Goal: Task Accomplishment & Management: Use online tool/utility

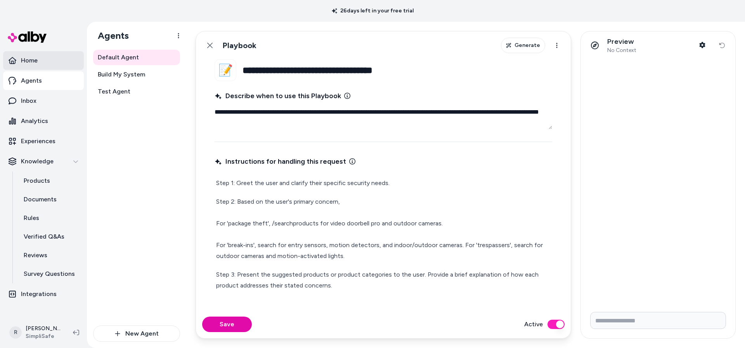
scroll to position [22, 0]
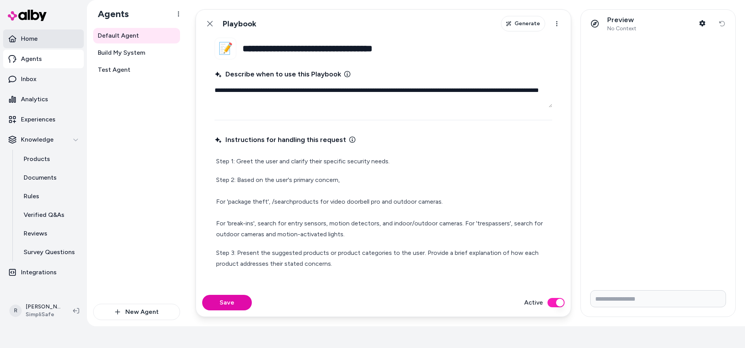
click at [28, 38] on p "Home" at bounding box center [29, 38] width 17 height 9
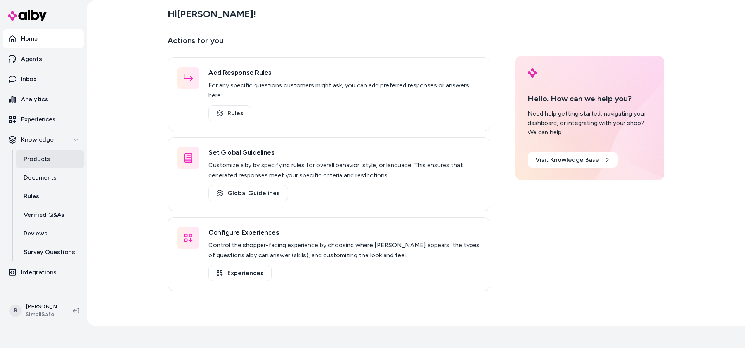
click at [47, 157] on p "Products" at bounding box center [37, 158] width 26 height 9
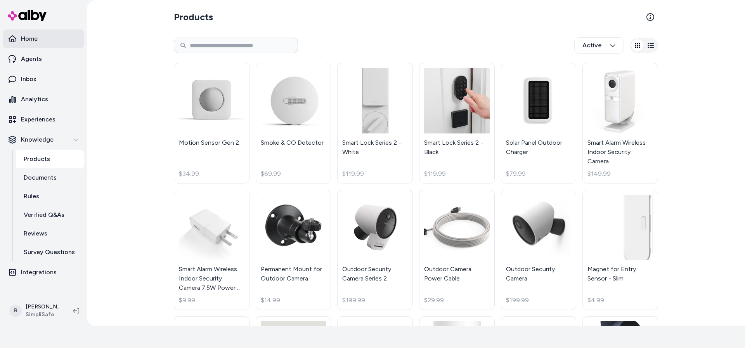
click at [44, 40] on link "Home" at bounding box center [43, 38] width 81 height 19
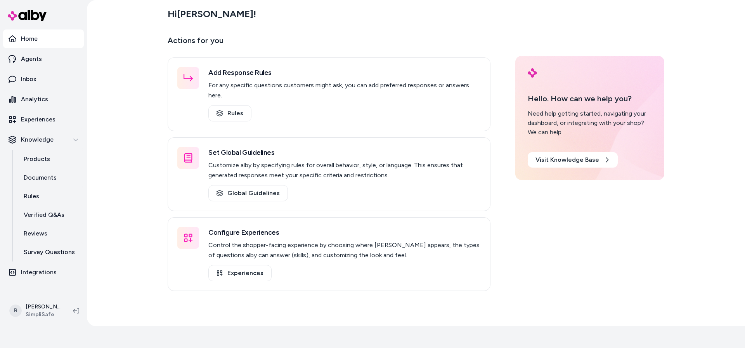
click at [412, 47] on p "Actions for you" at bounding box center [329, 43] width 323 height 19
click at [39, 62] on p "Agents" at bounding box center [31, 58] width 21 height 9
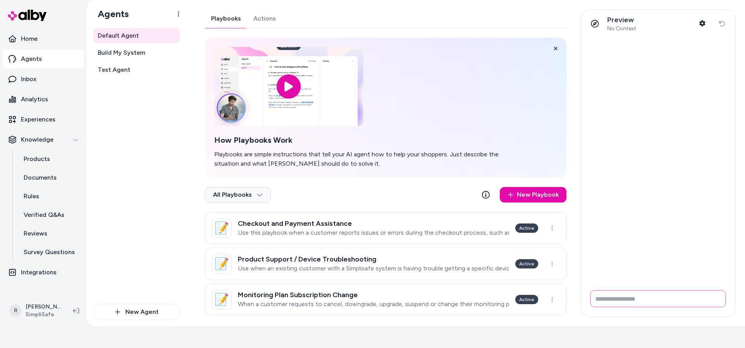
click at [631, 301] on input "Write your prompt here" at bounding box center [658, 298] width 136 height 17
type input "**********"
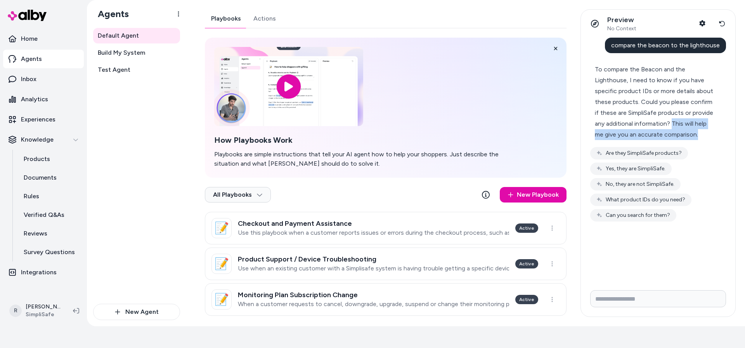
drag, startPoint x: 672, startPoint y: 123, endPoint x: 712, endPoint y: 133, distance: 41.2
click at [712, 133] on div "To compare the Beacon and the Lighthouse, I need to know if you have specific p…" at bounding box center [655, 102] width 120 height 76
click at [725, 24] on button "Reset conversation" at bounding box center [721, 24] width 14 height 16
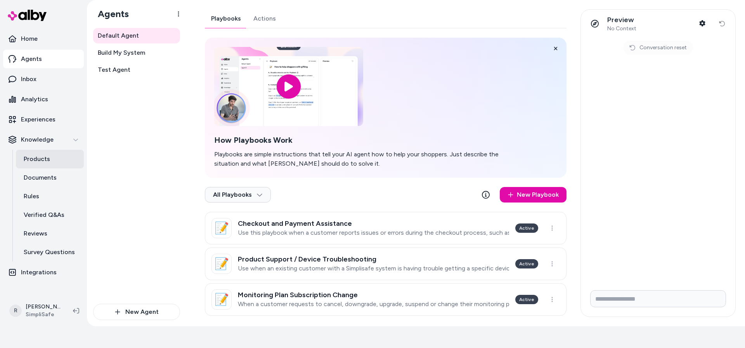
click at [42, 160] on p "Products" at bounding box center [37, 158] width 26 height 9
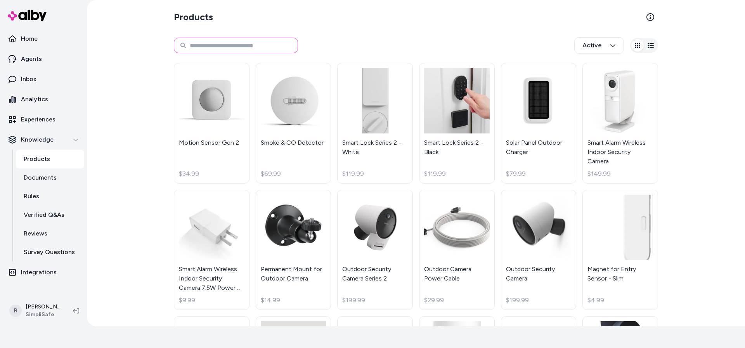
click at [256, 45] on input at bounding box center [236, 46] width 124 height 16
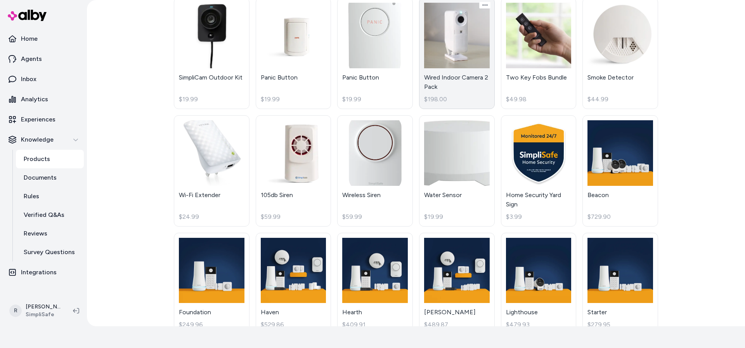
scroll to position [690, 0]
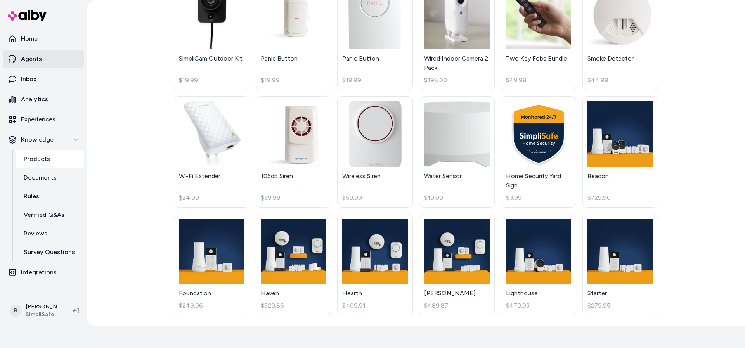
click at [32, 61] on p "Agents" at bounding box center [31, 58] width 21 height 9
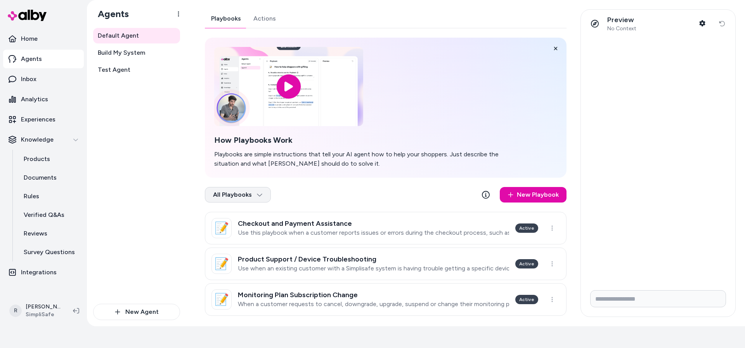
click at [247, 197] on html "26 days left in your free trial Home Agents Inbox Analytics Experiences Knowled…" at bounding box center [372, 152] width 745 height 348
click at [245, 227] on div "Archived" at bounding box center [237, 229] width 61 height 16
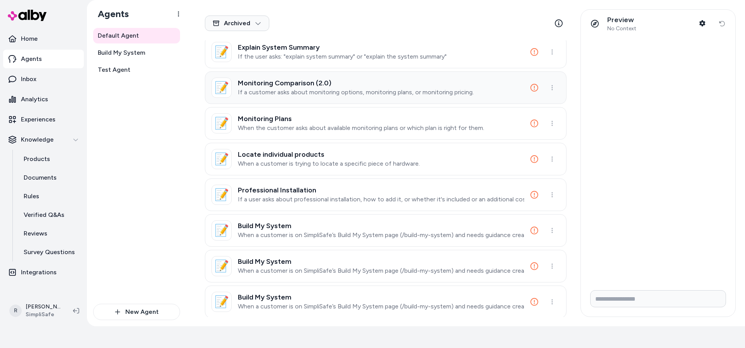
scroll to position [222, 0]
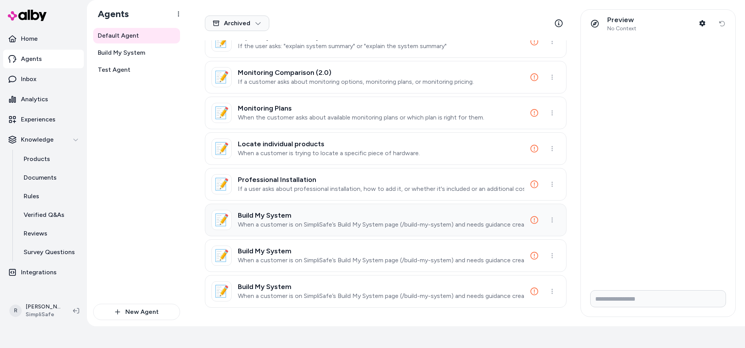
click at [285, 212] on h3 "Build My System" at bounding box center [381, 215] width 286 height 8
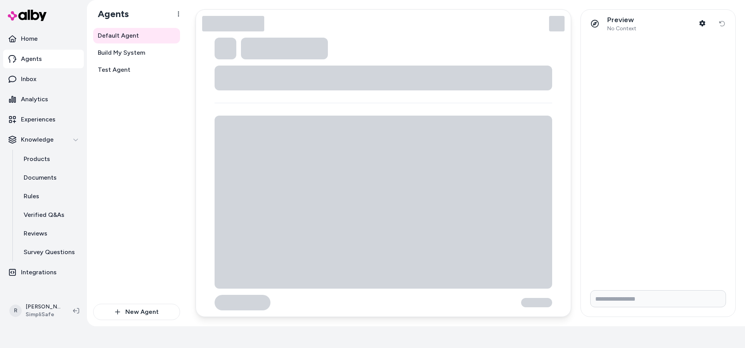
type textarea "*"
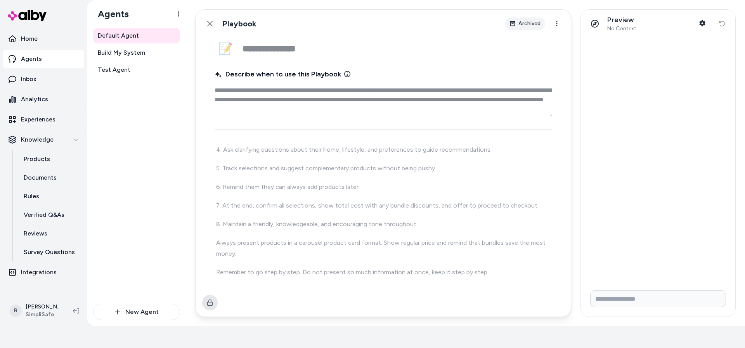
scroll to position [147, 0]
click at [209, 24] on icon at bounding box center [210, 24] width 6 height 6
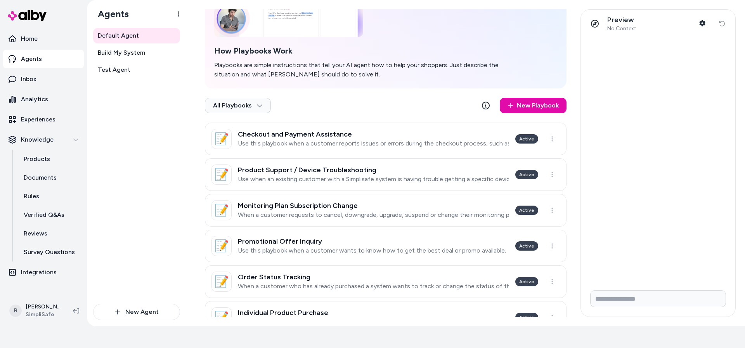
scroll to position [88, 0]
